Goal: Task Accomplishment & Management: Use online tool/utility

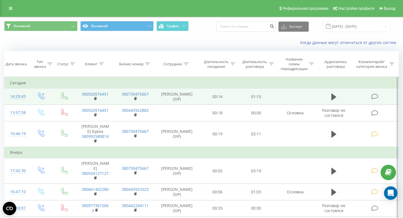
click at [375, 99] on icon at bounding box center [375, 97] width 7 height 6
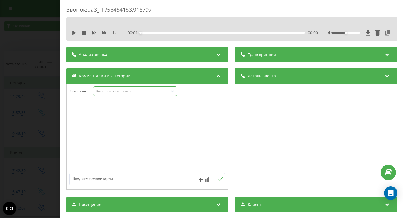
click at [118, 93] on div "Выберите категорию" at bounding box center [131, 91] width 70 height 4
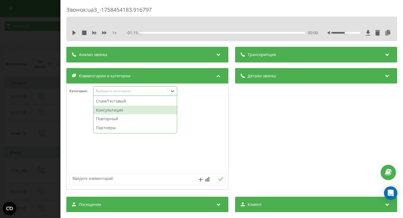
click at [118, 112] on div "Консультация" at bounding box center [135, 110] width 83 height 9
click at [46, 111] on div "Звонок : ua3_-1758454183.916797 1 x - 01:15 00:00 00:00 Транскрипция Для анализ…" at bounding box center [201, 109] width 403 height 218
